Goal: Task Accomplishment & Management: Manage account settings

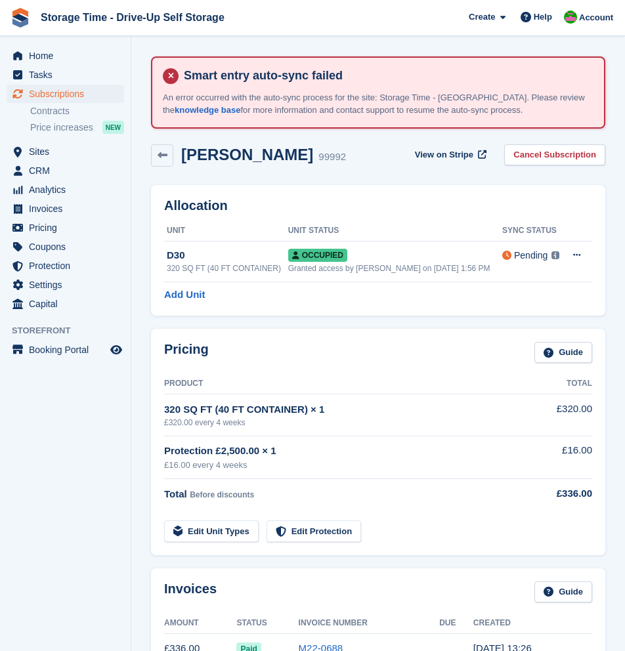
scroll to position [207, 0]
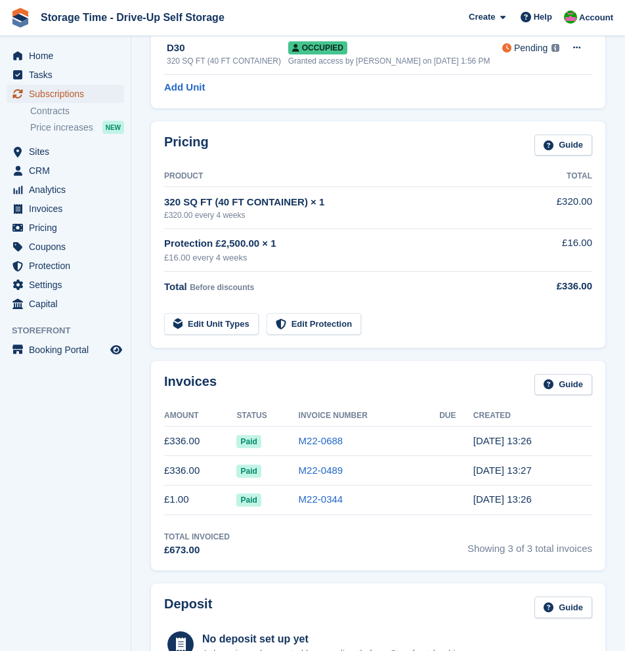
click at [66, 89] on span "Subscriptions" at bounding box center [68, 94] width 79 height 18
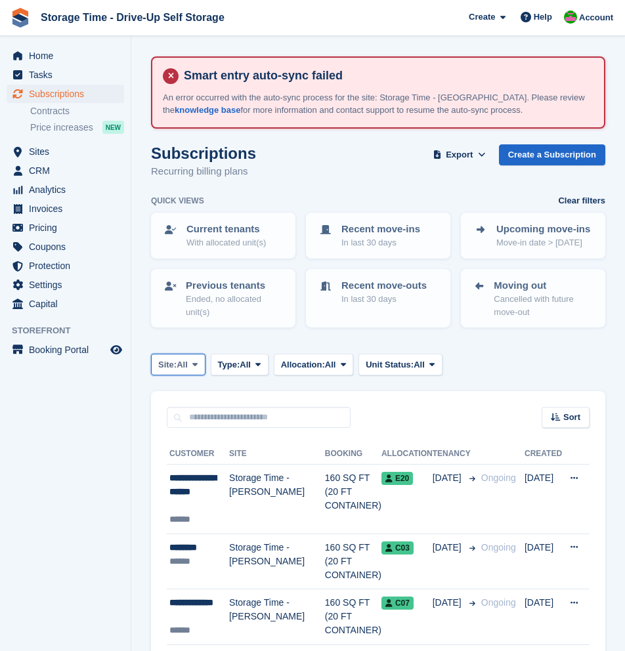
click at [199, 371] on button "Site: All" at bounding box center [178, 365] width 54 height 22
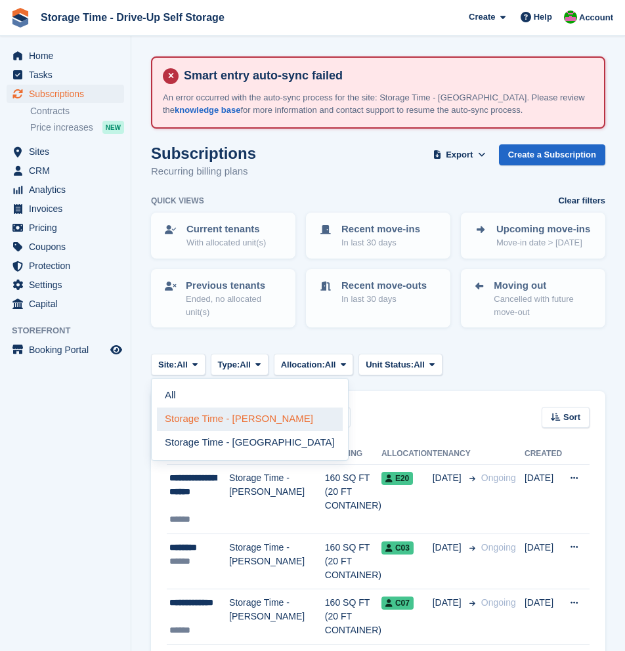
click at [230, 427] on link "Storage Time - [PERSON_NAME]" at bounding box center [250, 420] width 186 height 24
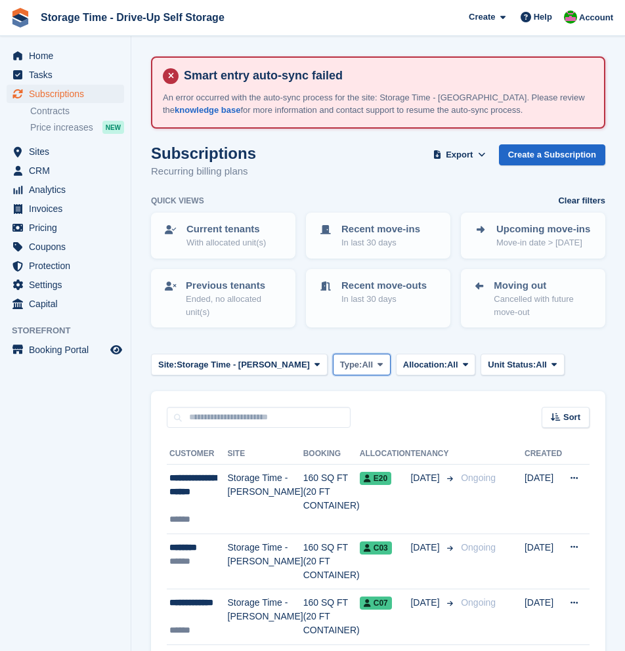
click at [362, 369] on span "All" at bounding box center [367, 364] width 11 height 13
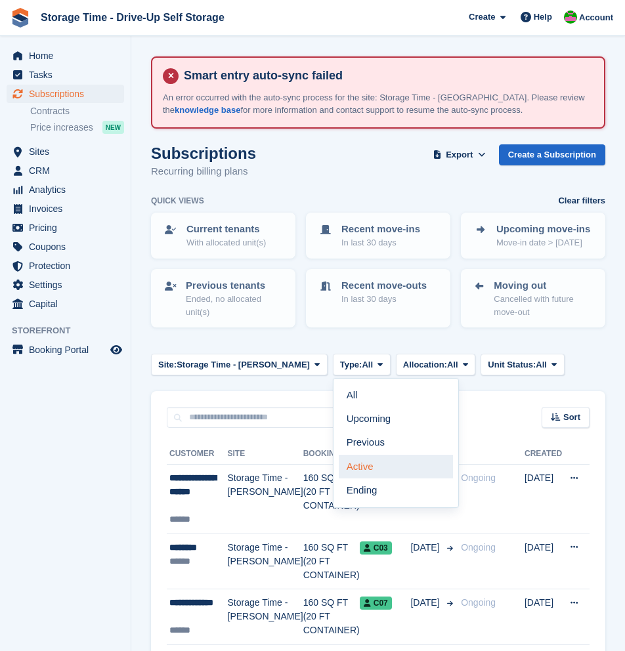
click at [352, 466] on link "Active" at bounding box center [396, 467] width 114 height 24
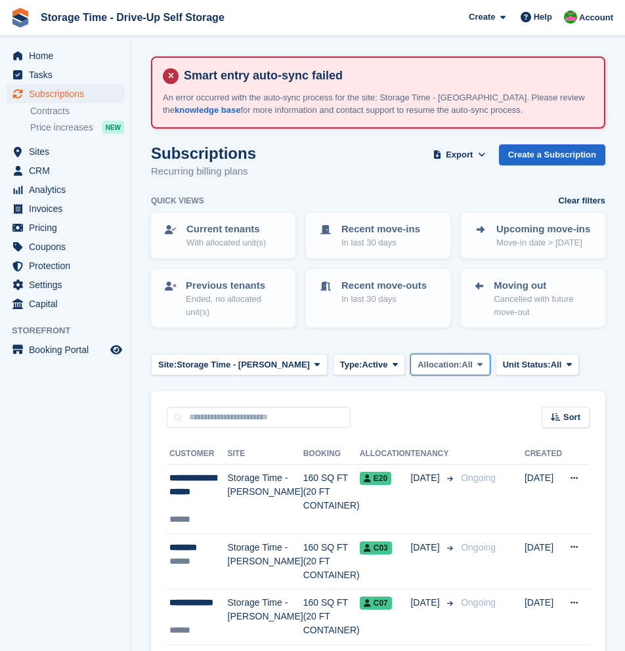
click at [462, 368] on span "All" at bounding box center [467, 364] width 11 height 13
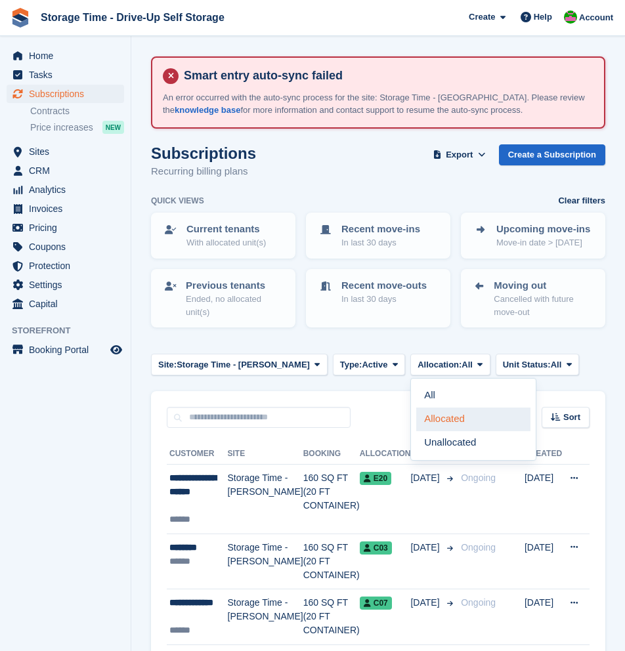
click at [452, 418] on link "Allocated" at bounding box center [473, 420] width 114 height 24
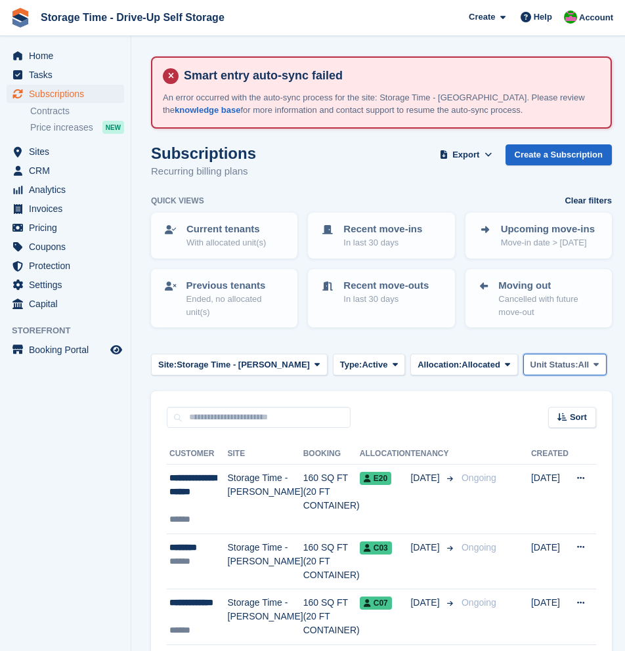
click at [550, 367] on span "Unit Status:" at bounding box center [554, 364] width 48 height 13
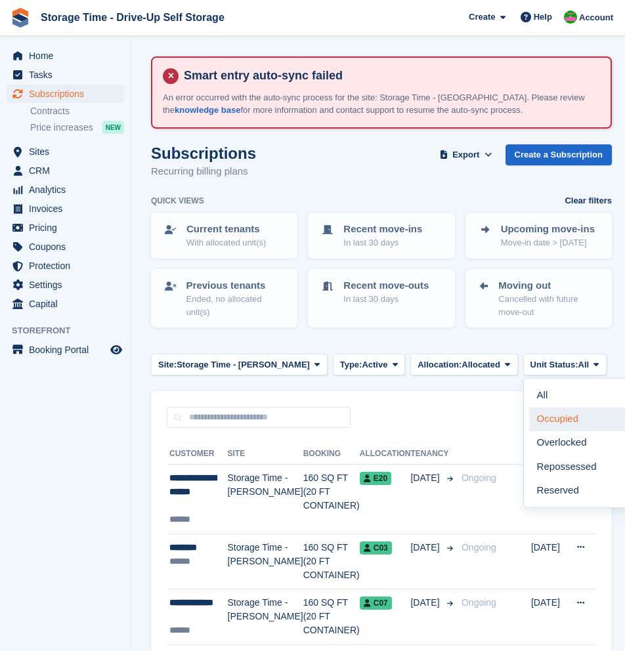
click at [551, 421] on link "Occupied" at bounding box center [586, 420] width 114 height 24
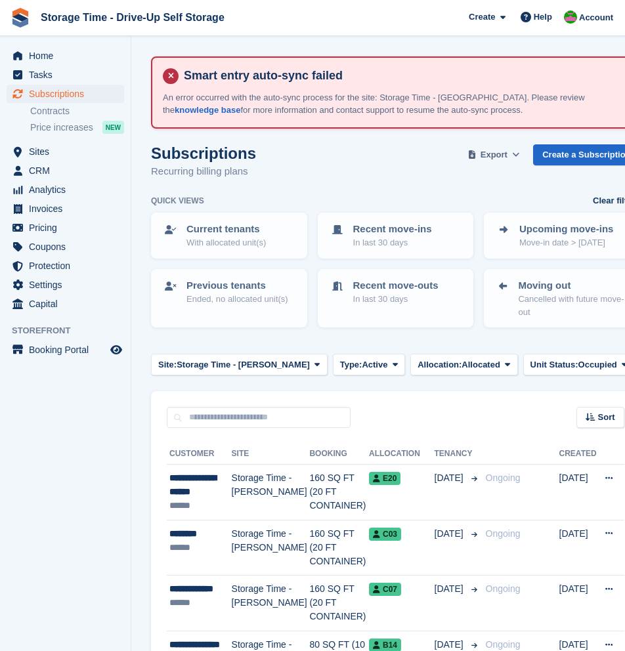
click at [488, 151] on span "Export" at bounding box center [494, 154] width 27 height 13
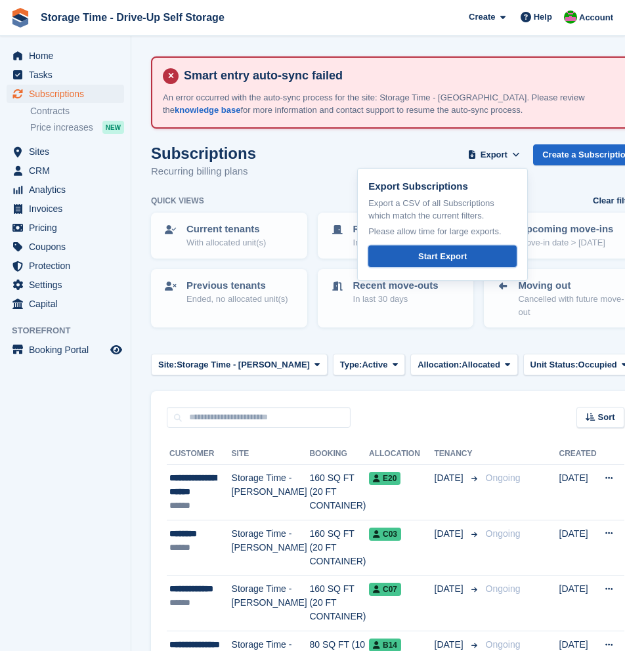
click at [457, 256] on link "Start Export" at bounding box center [442, 257] width 148 height 22
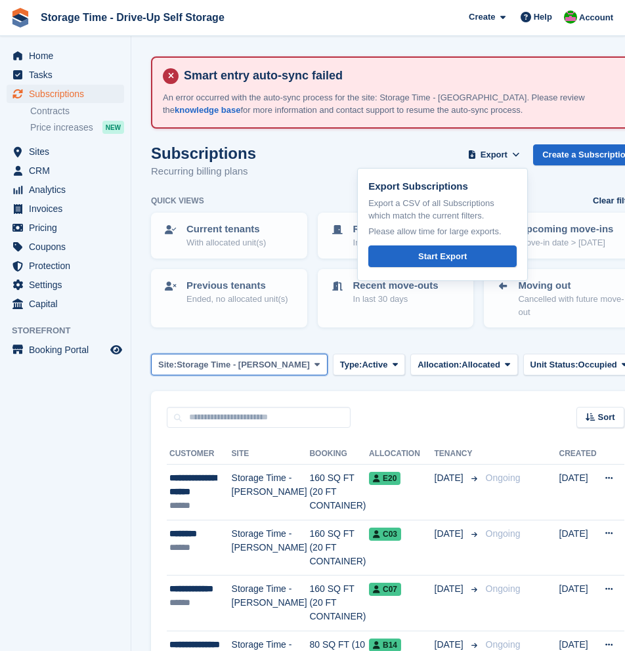
click at [214, 365] on span "Storage Time - [PERSON_NAME]" at bounding box center [243, 364] width 133 height 13
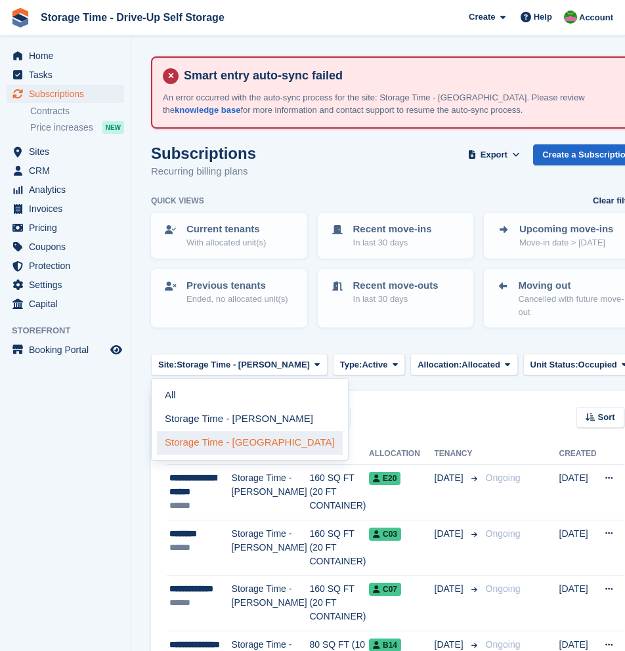
click at [236, 446] on link "Storage Time - [GEOGRAPHIC_DATA]" at bounding box center [250, 443] width 186 height 24
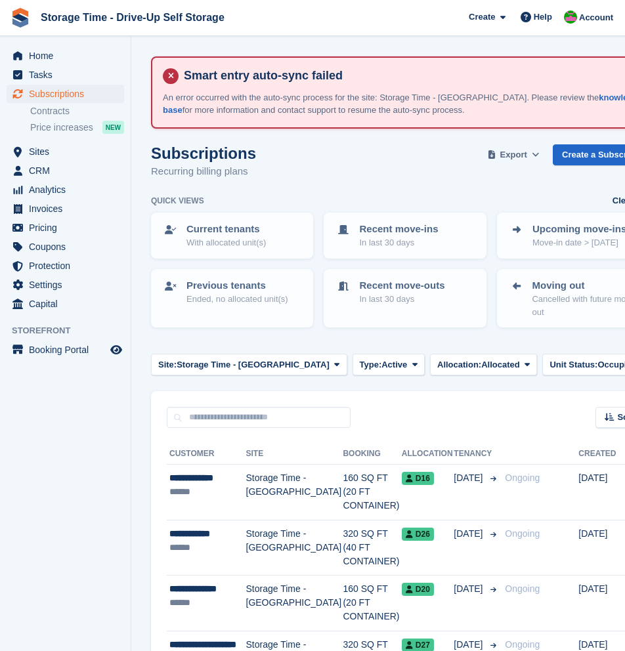
click at [502, 156] on span "Export" at bounding box center [513, 154] width 27 height 13
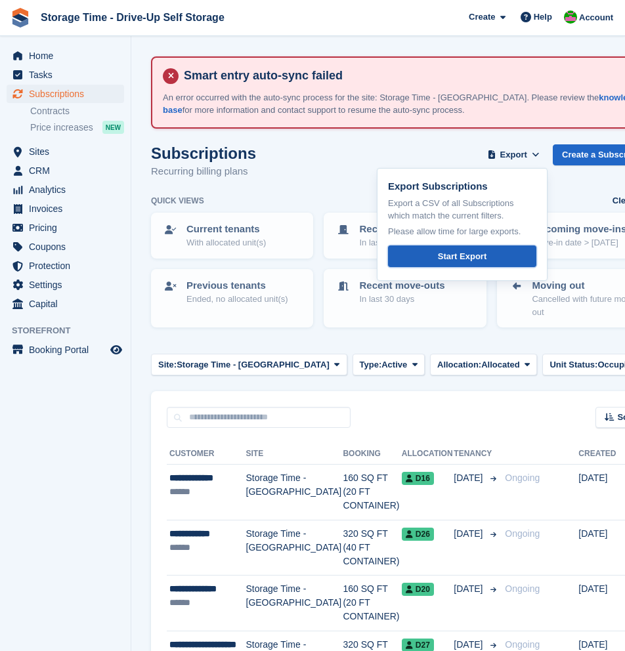
click at [455, 259] on div "Start Export" at bounding box center [462, 256] width 49 height 13
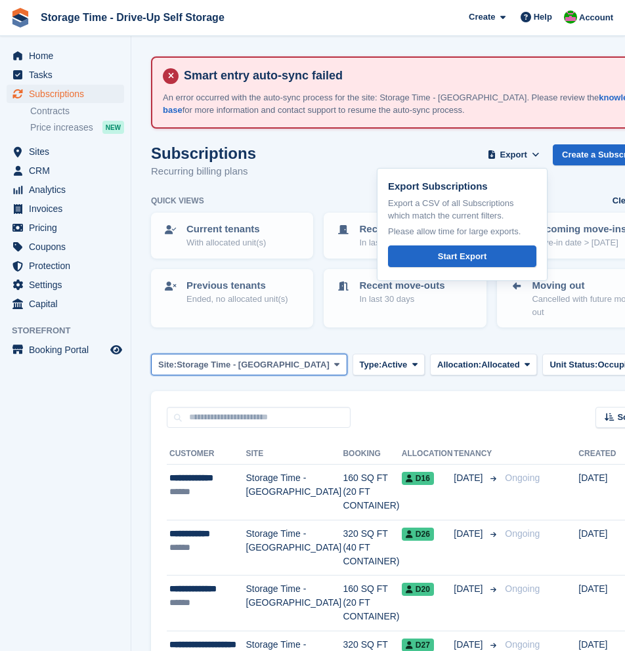
click at [296, 364] on button "Site: Storage Time - [GEOGRAPHIC_DATA]" at bounding box center [249, 365] width 196 height 22
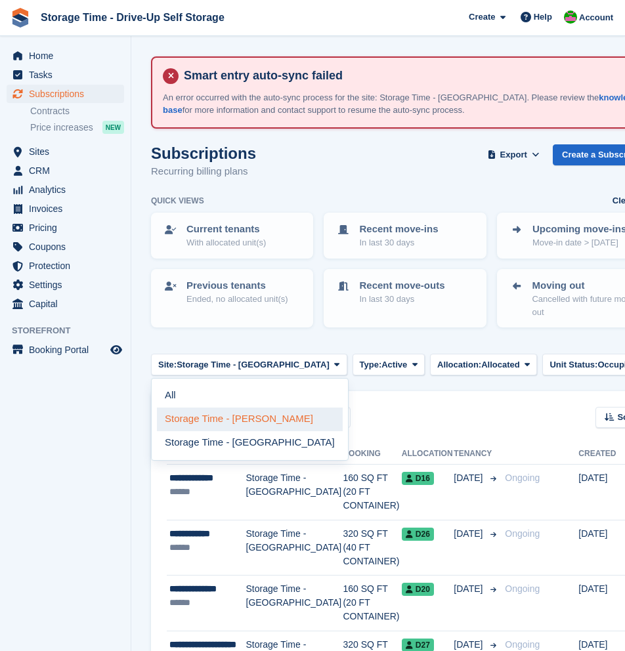
click at [256, 421] on link "Storage Time - [PERSON_NAME]" at bounding box center [250, 420] width 186 height 24
